Goal: Navigation & Orientation: Find specific page/section

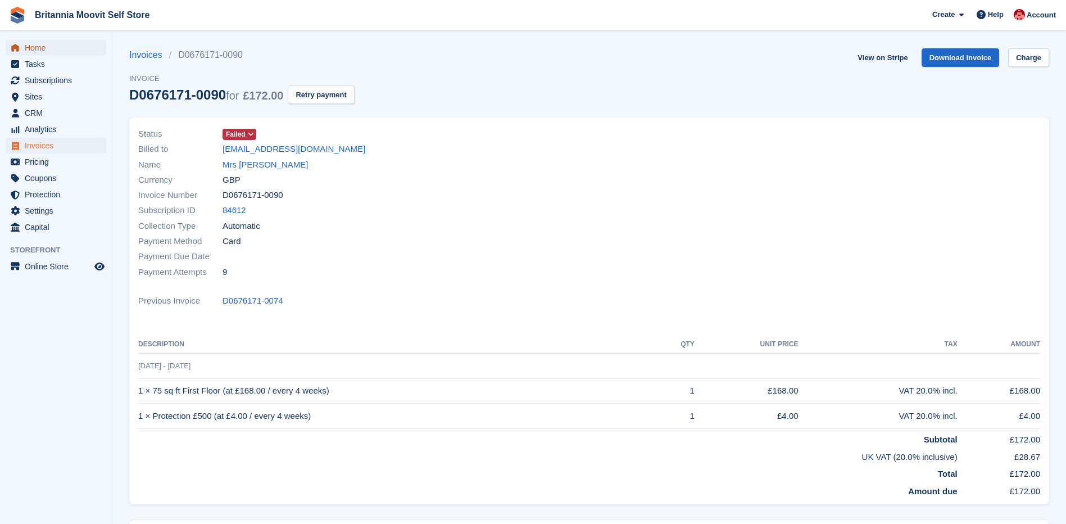
click at [33, 44] on span "Home" at bounding box center [58, 48] width 67 height 16
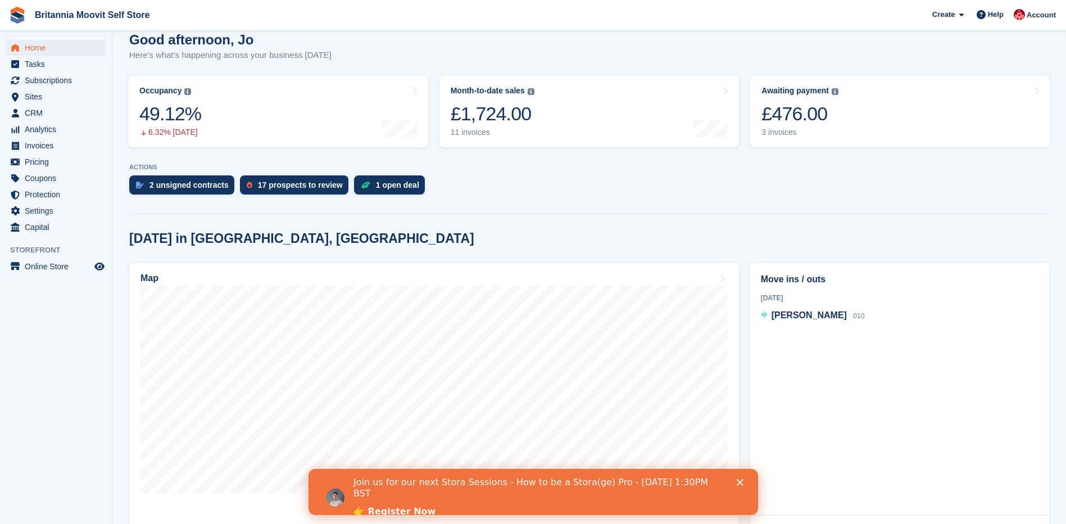
scroll to position [106, 0]
